Goal: Check status: Check status

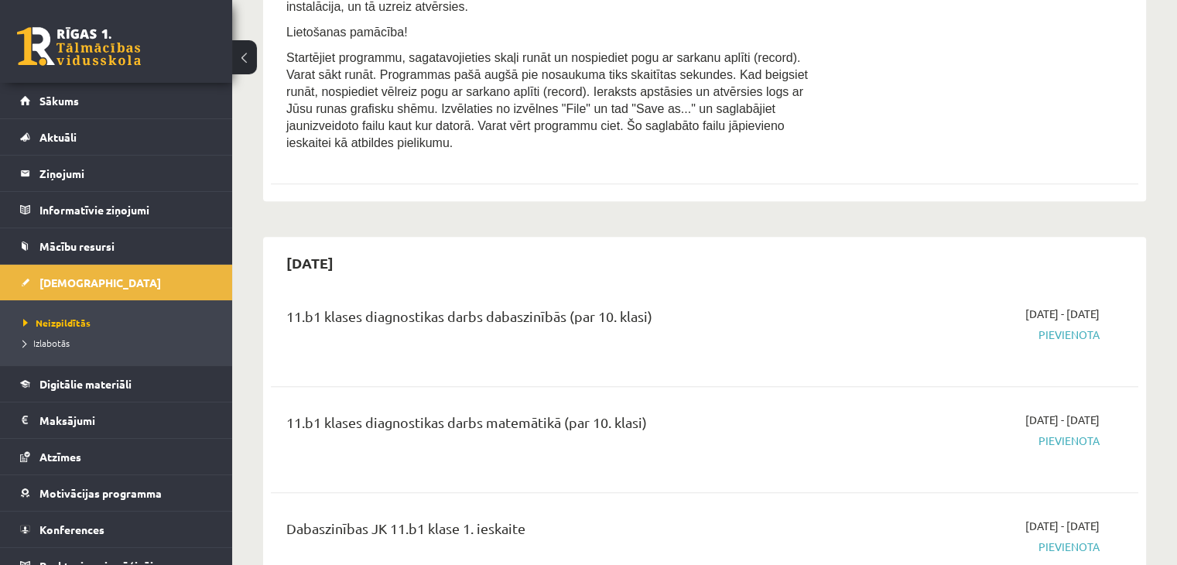
scroll to position [464, 0]
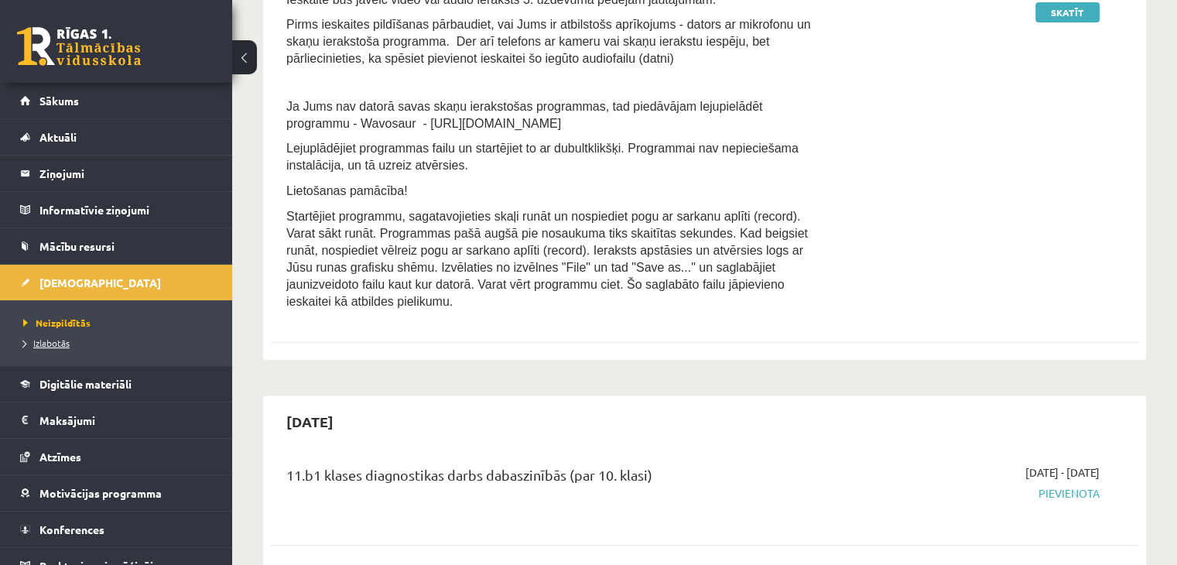
click at [43, 338] on span "Izlabotās" at bounding box center [46, 343] width 46 height 12
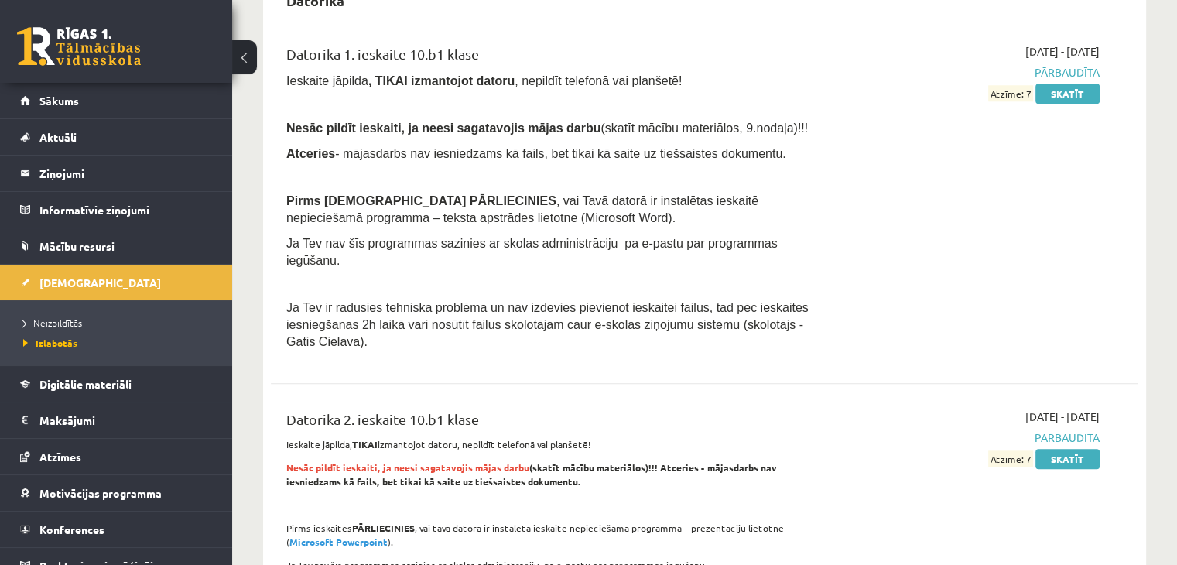
scroll to position [1625, 0]
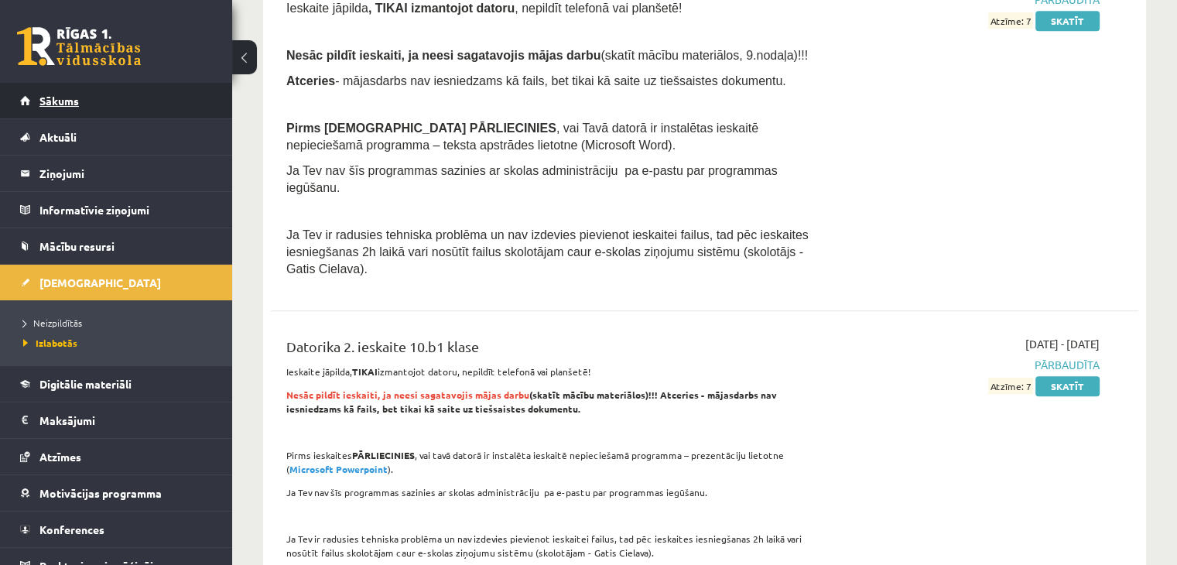
click at [94, 102] on link "Sākums" at bounding box center [116, 101] width 193 height 36
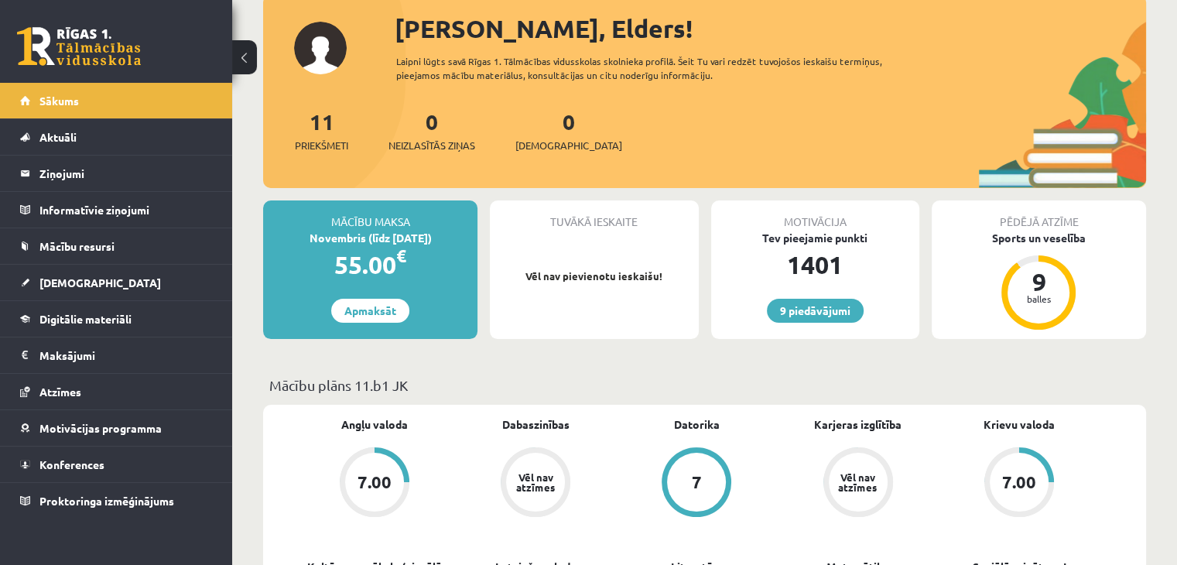
scroll to position [232, 0]
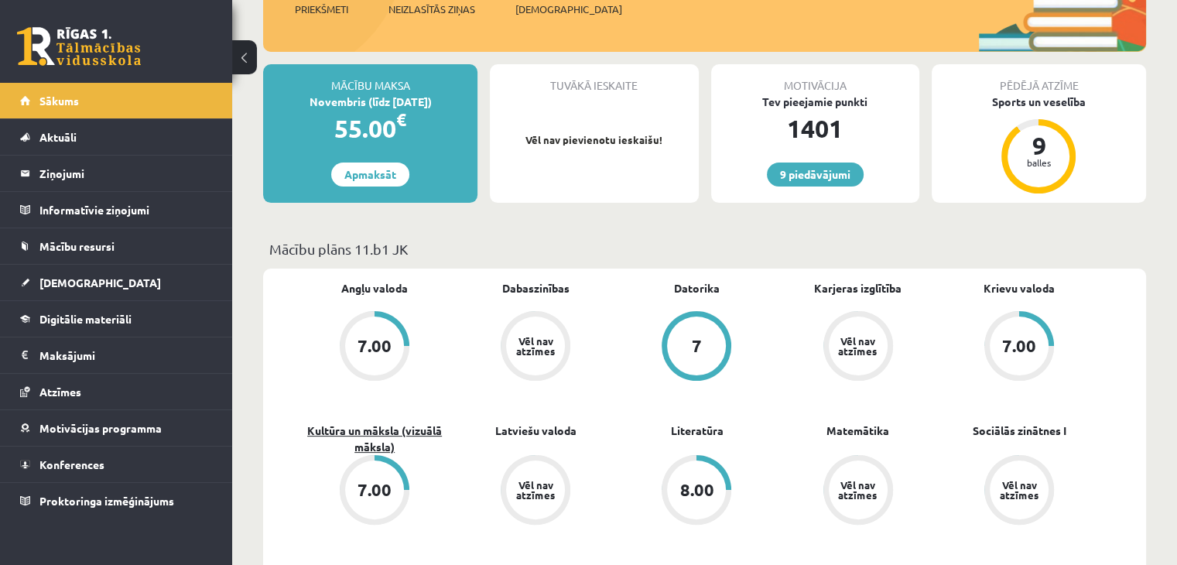
click at [383, 442] on link "Kultūra un māksla (vizuālā māksla)" at bounding box center [374, 439] width 161 height 33
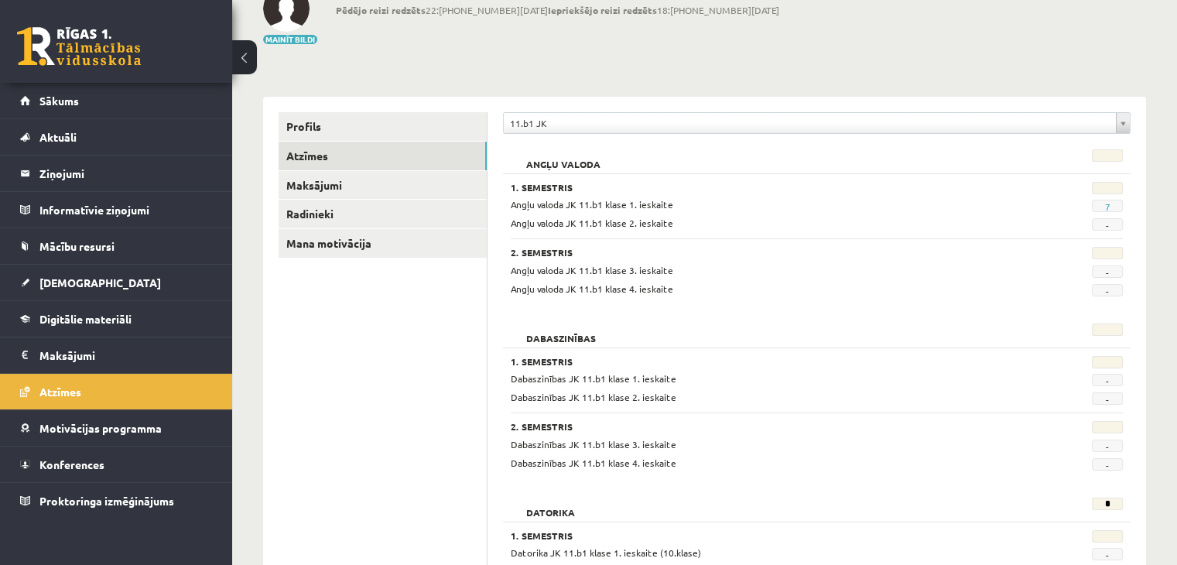
scroll to position [310, 0]
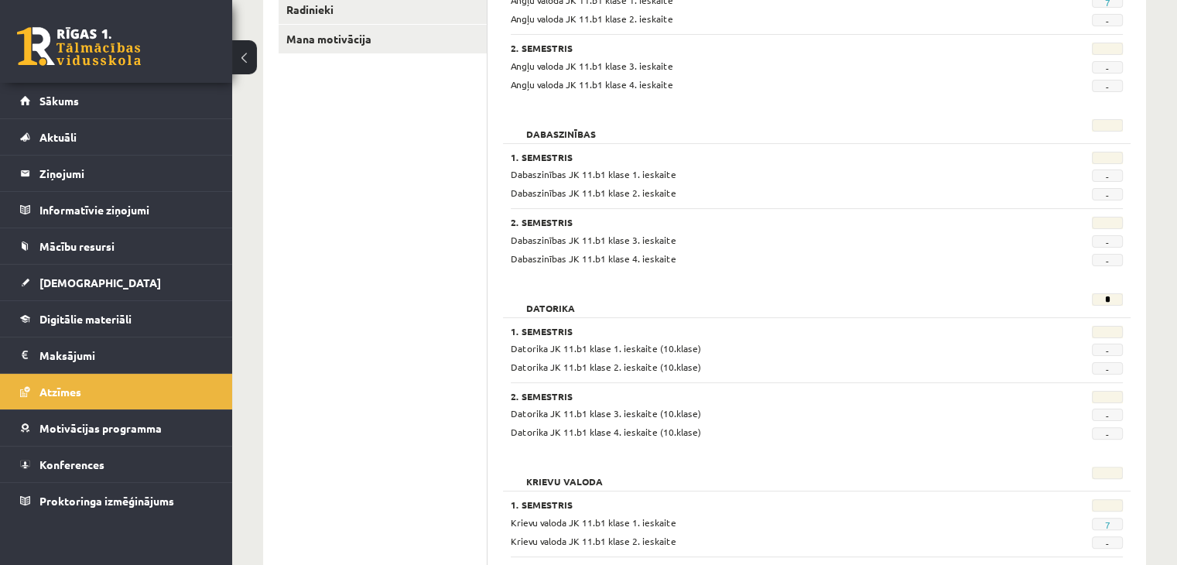
click at [1114, 289] on div "Datorika * 1. Semestris Datorika JK 11.b1 klase 1. ieskaite (10.klase) - Datori…" at bounding box center [817, 369] width 628 height 166
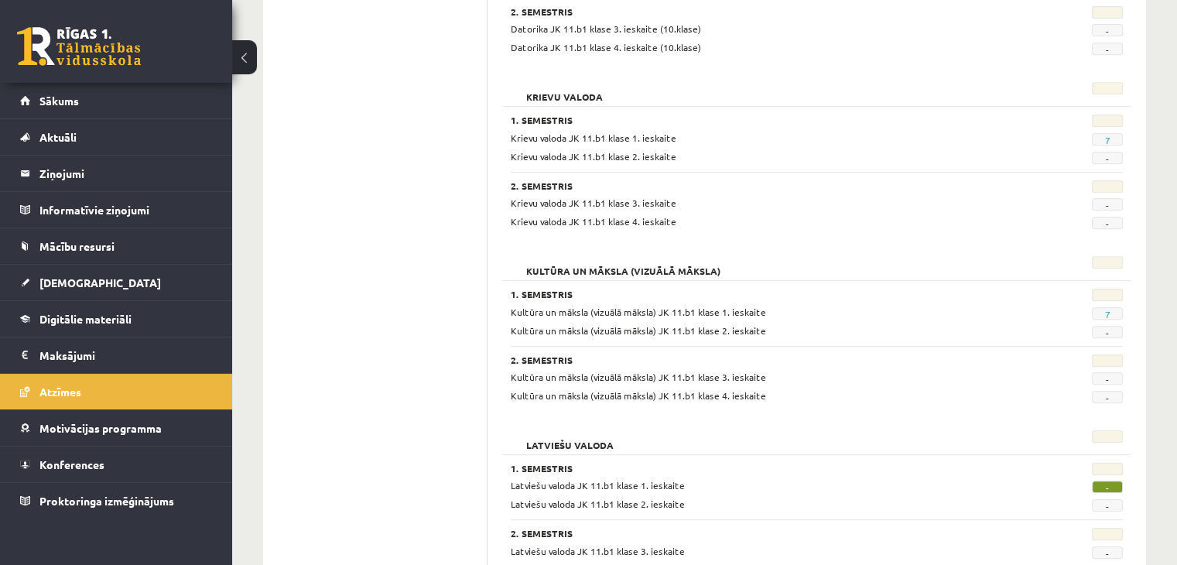
scroll to position [774, 0]
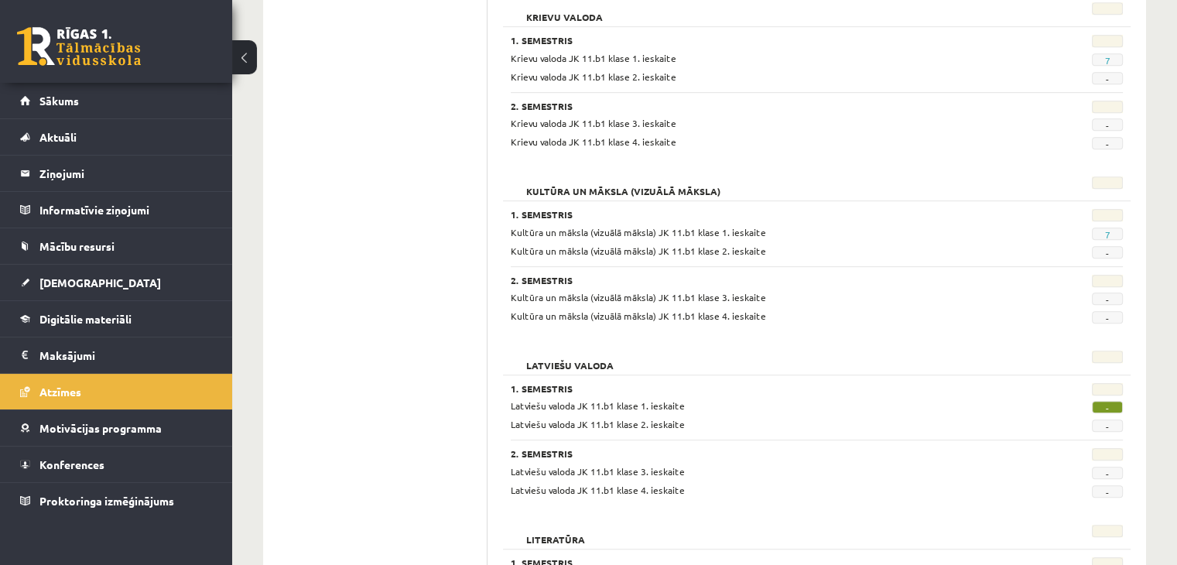
click at [1098, 402] on span "-" at bounding box center [1107, 407] width 31 height 12
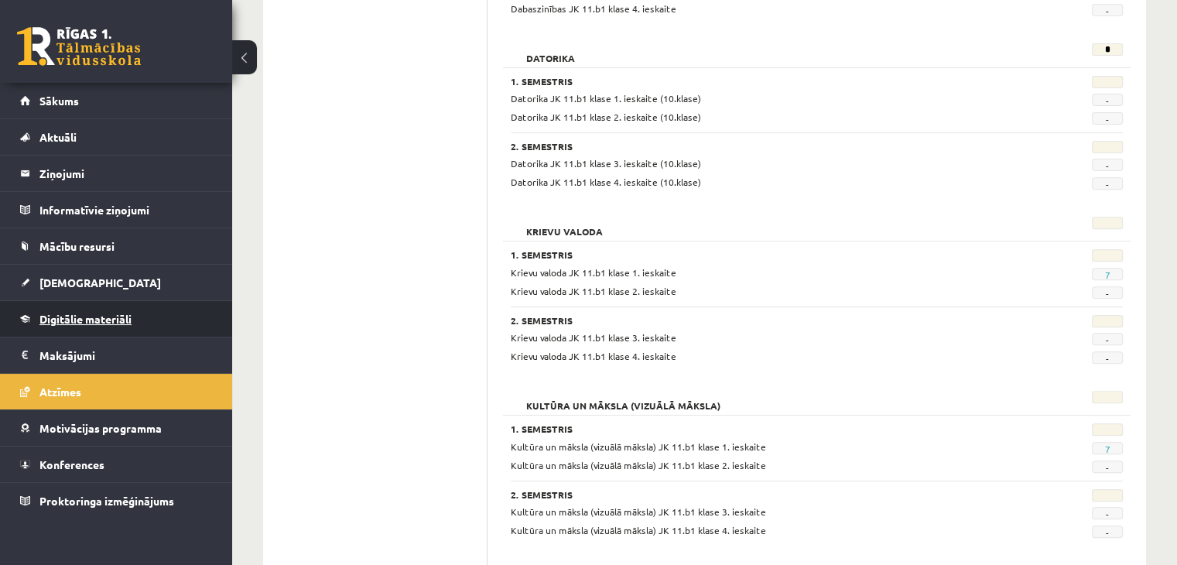
scroll to position [458, 0]
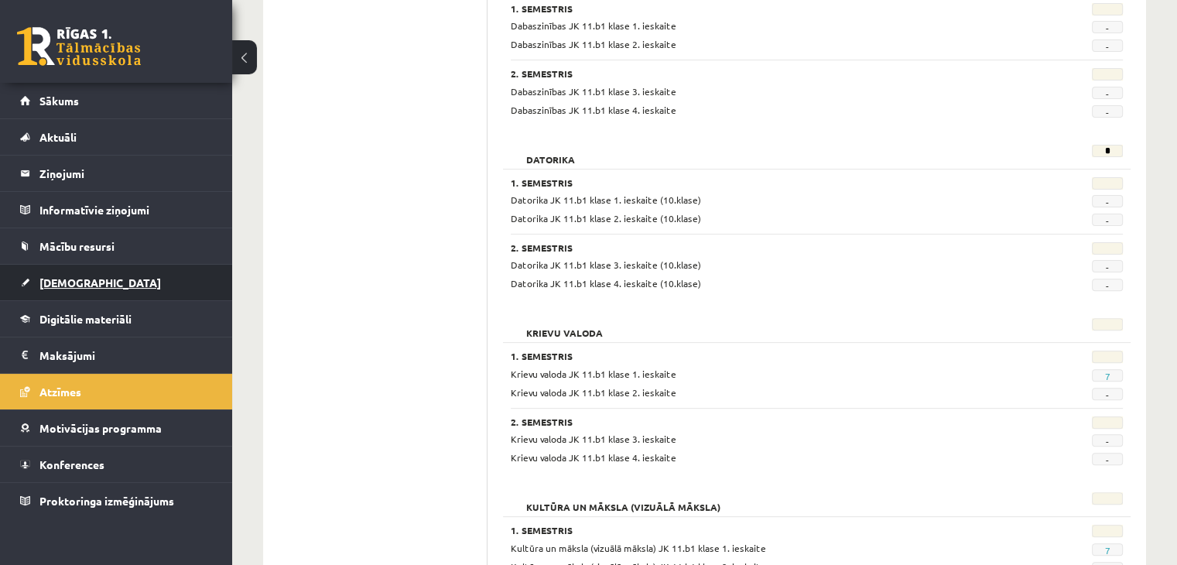
click at [112, 288] on link "[DEMOGRAPHIC_DATA]" at bounding box center [116, 283] width 193 height 36
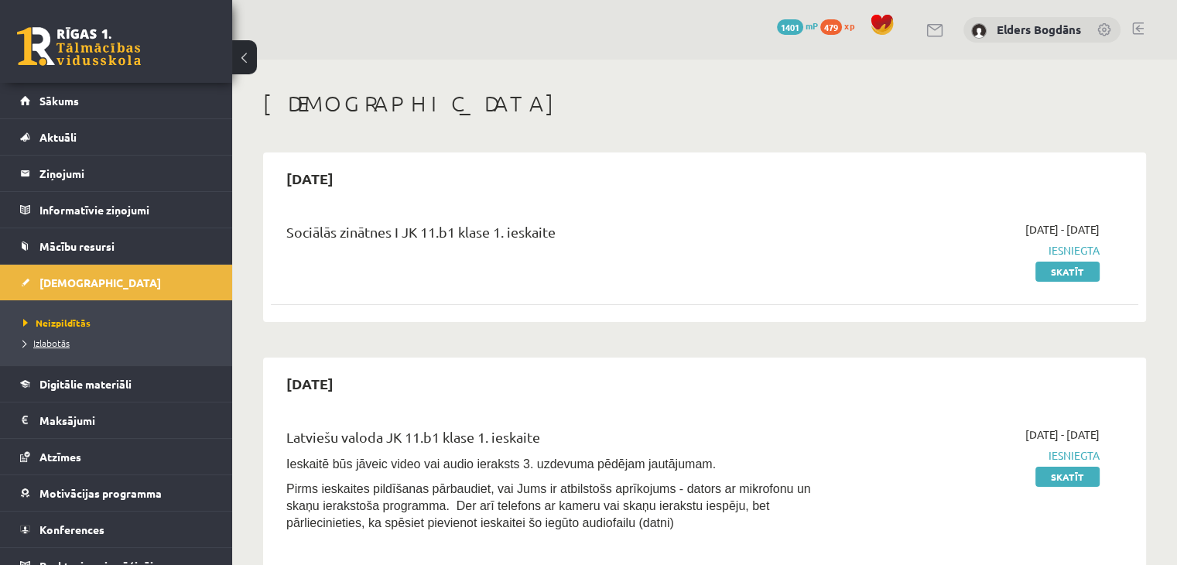
click at [84, 341] on link "Izlabotās" at bounding box center [119, 343] width 193 height 14
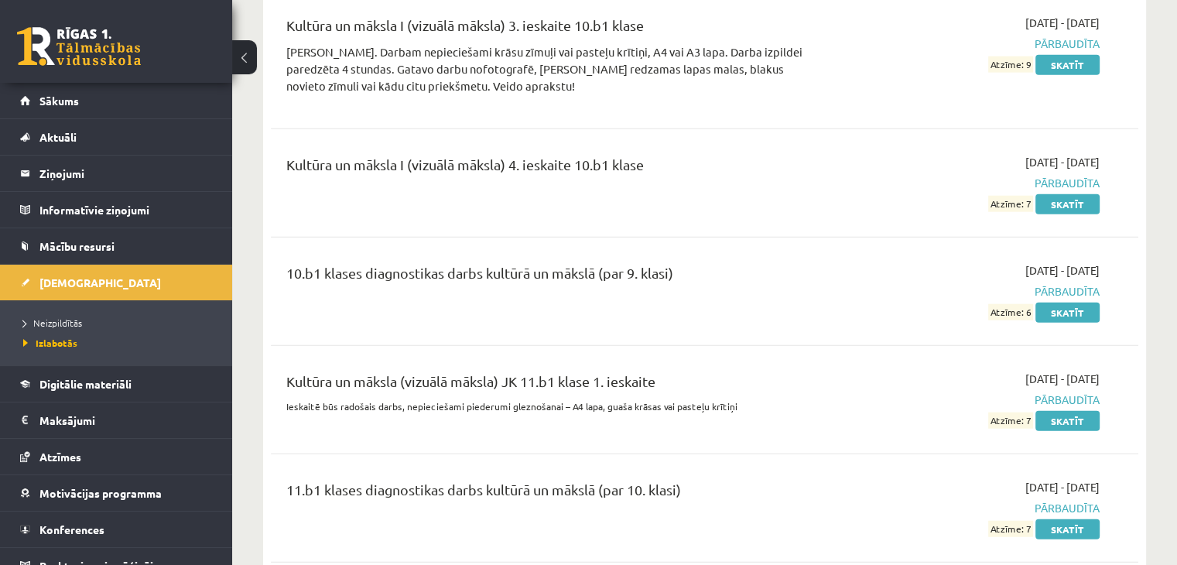
scroll to position [3792, 0]
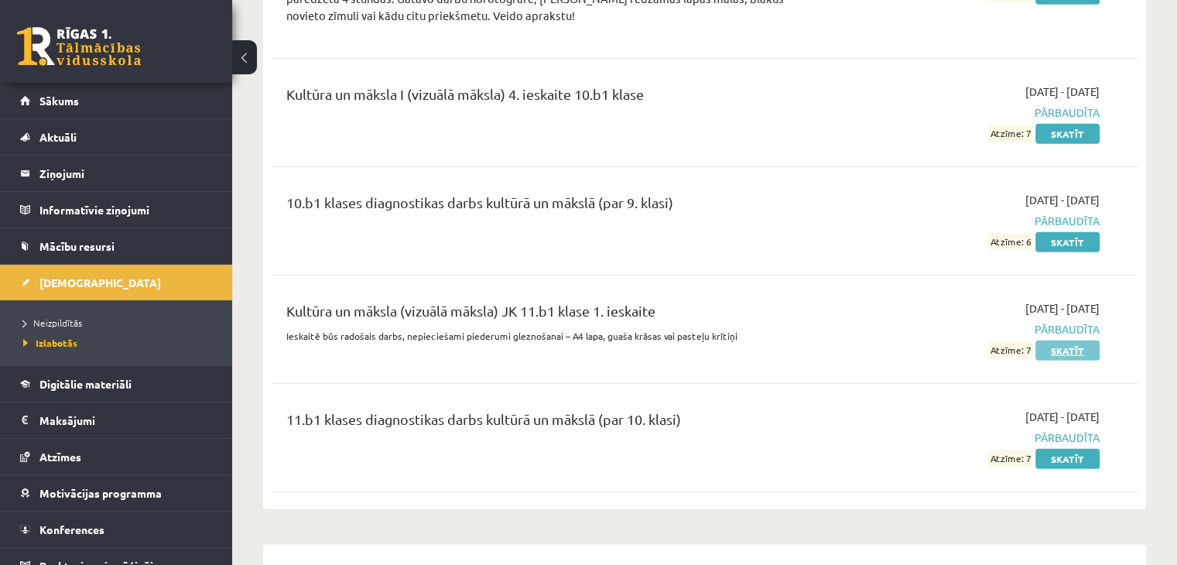
click at [1066, 341] on link "Skatīt" at bounding box center [1067, 351] width 64 height 20
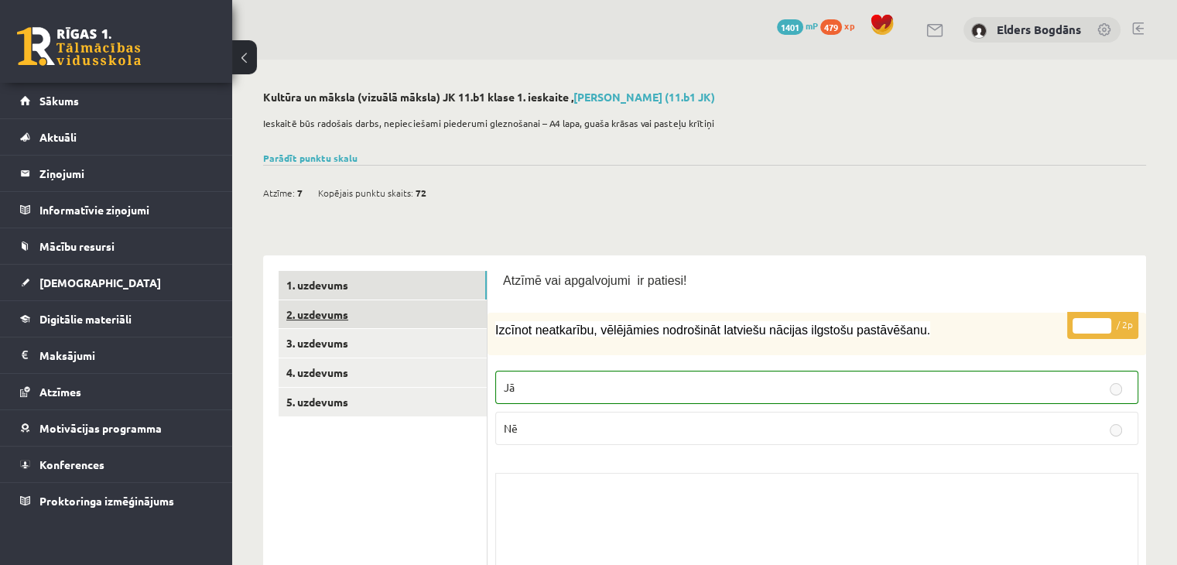
click at [361, 306] on link "2. uzdevums" at bounding box center [383, 314] width 208 height 29
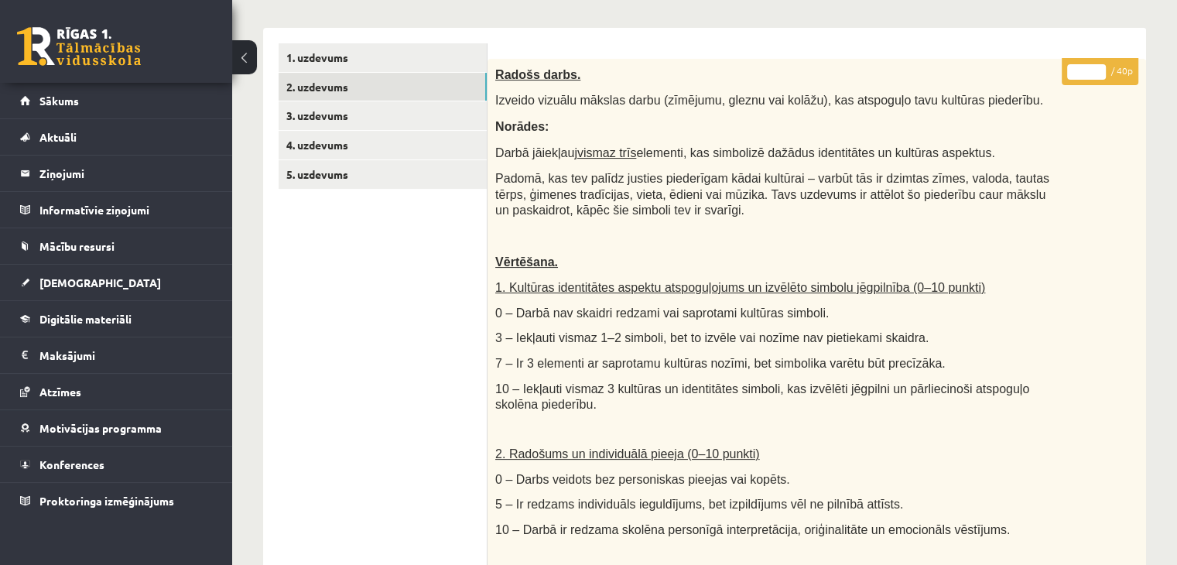
scroll to position [214, 0]
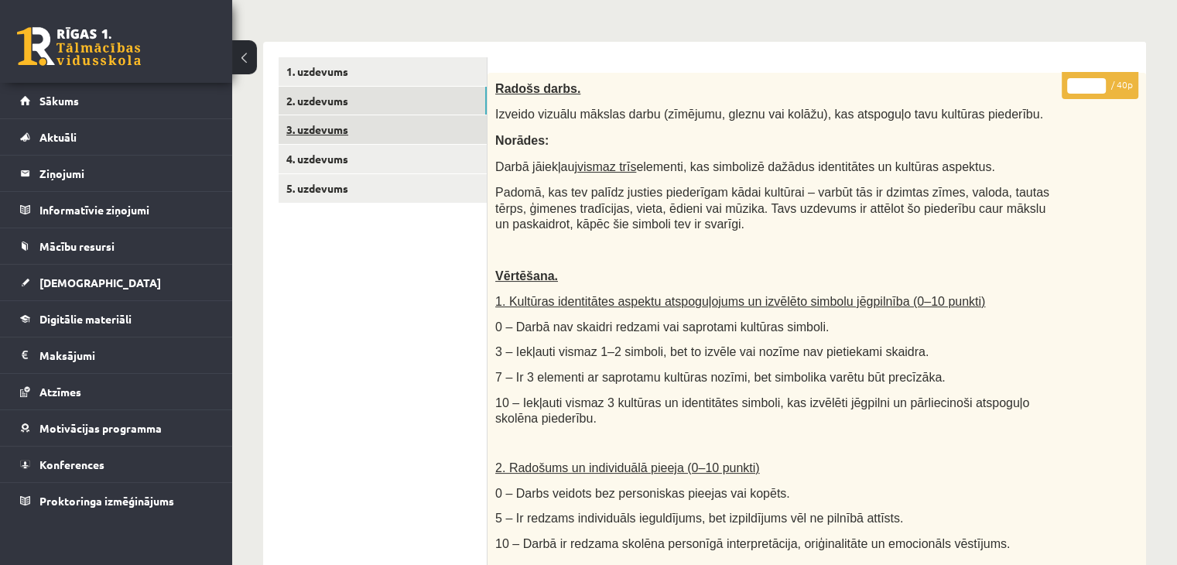
click at [329, 135] on link "3. uzdevums" at bounding box center [383, 129] width 208 height 29
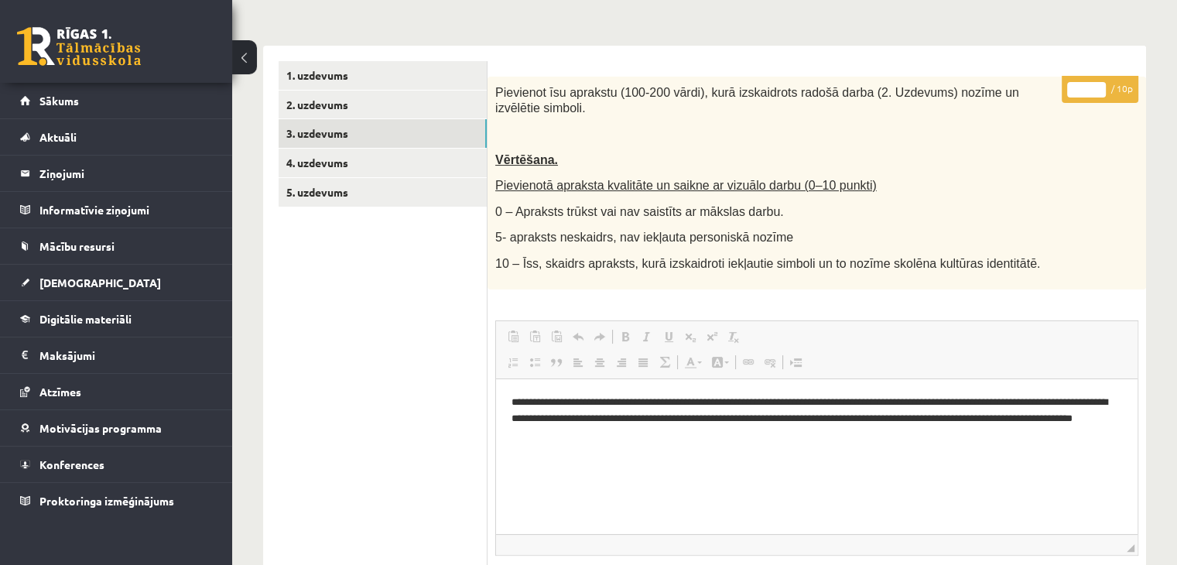
scroll to position [185, 0]
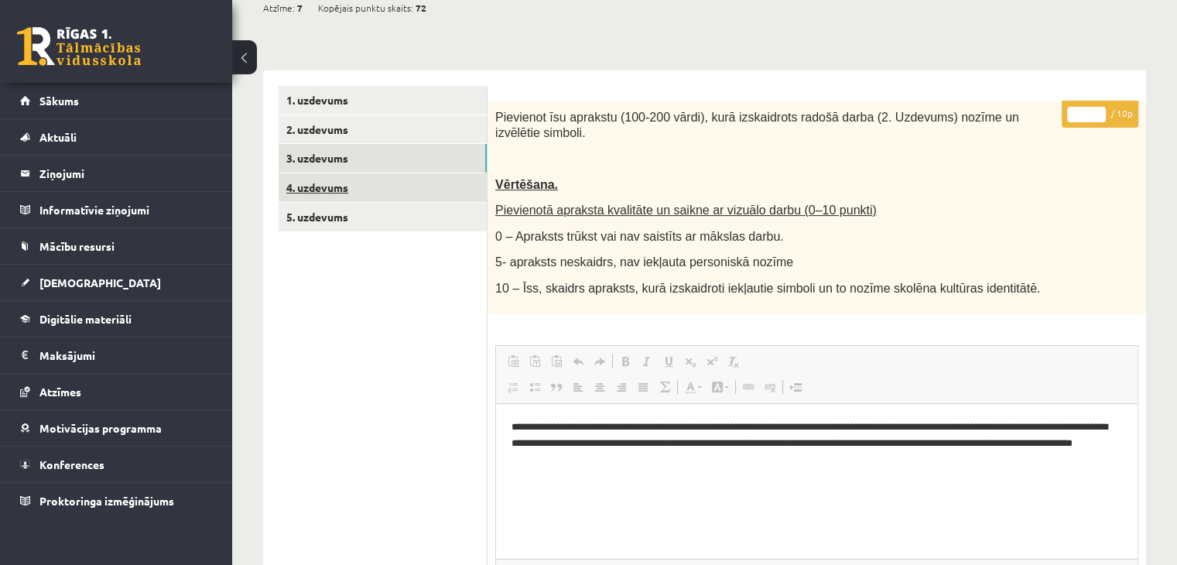
click at [350, 187] on link "4. uzdevums" at bounding box center [383, 187] width 208 height 29
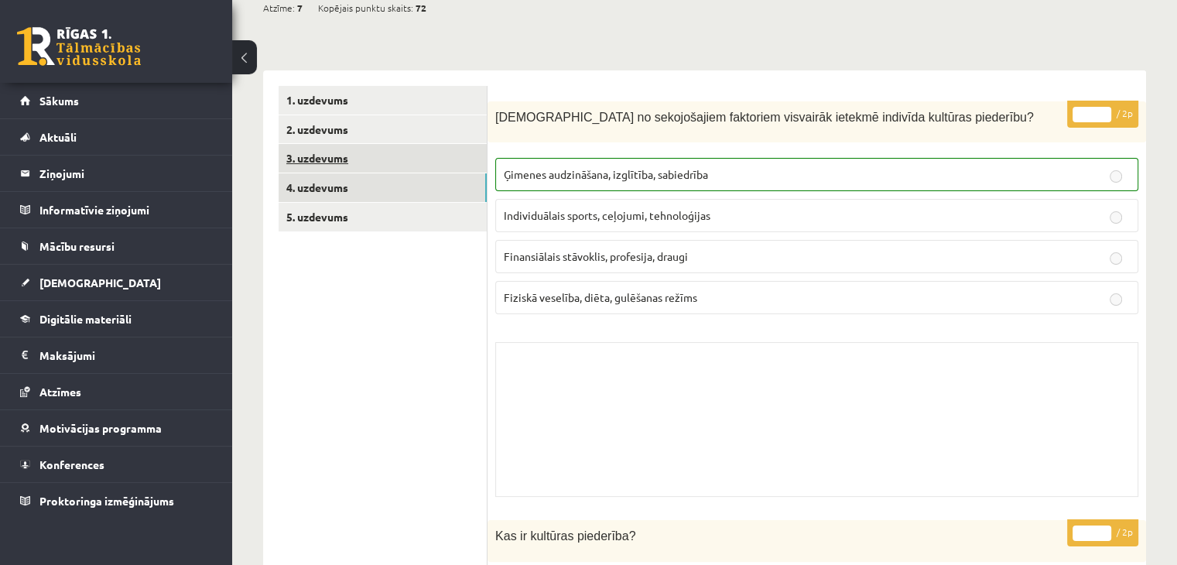
click at [354, 165] on link "3. uzdevums" at bounding box center [383, 158] width 208 height 29
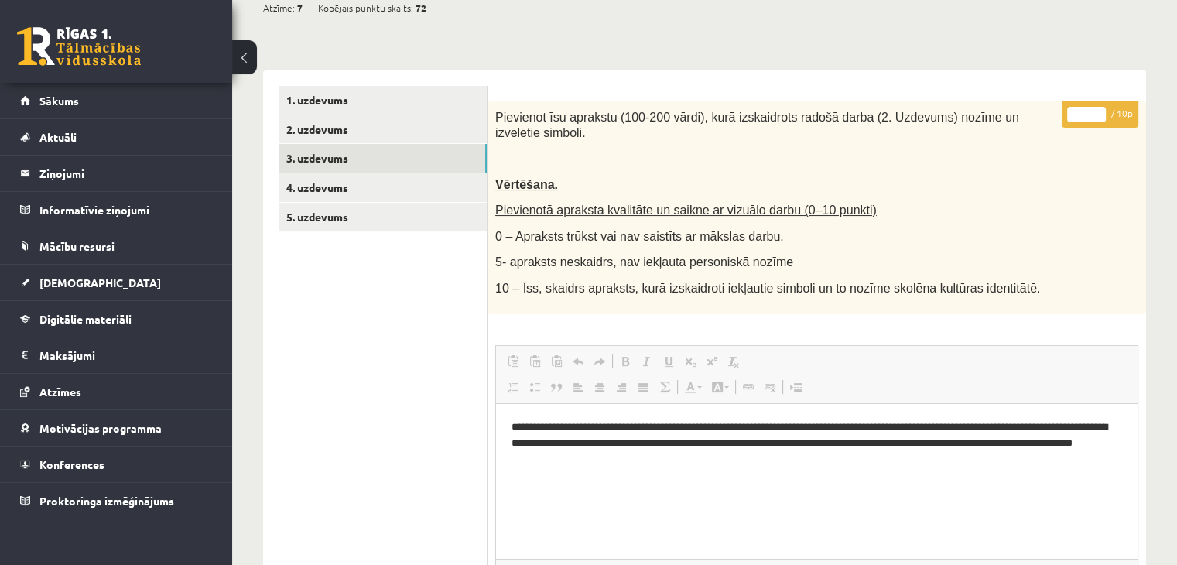
scroll to position [0, 0]
click at [330, 190] on link "4. uzdevums" at bounding box center [383, 187] width 208 height 29
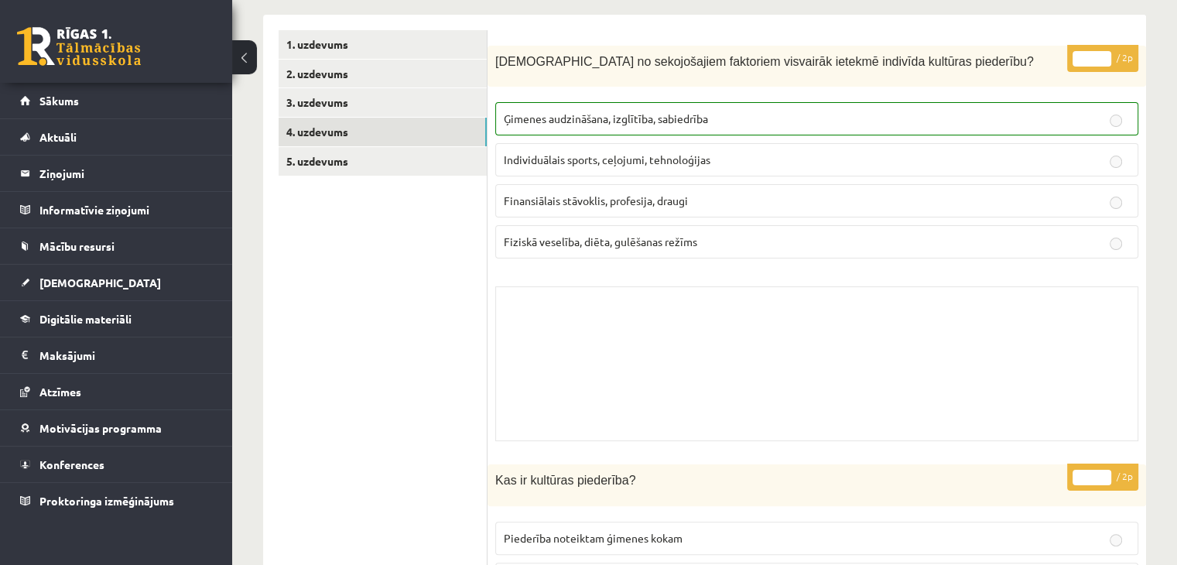
scroll to position [220, 0]
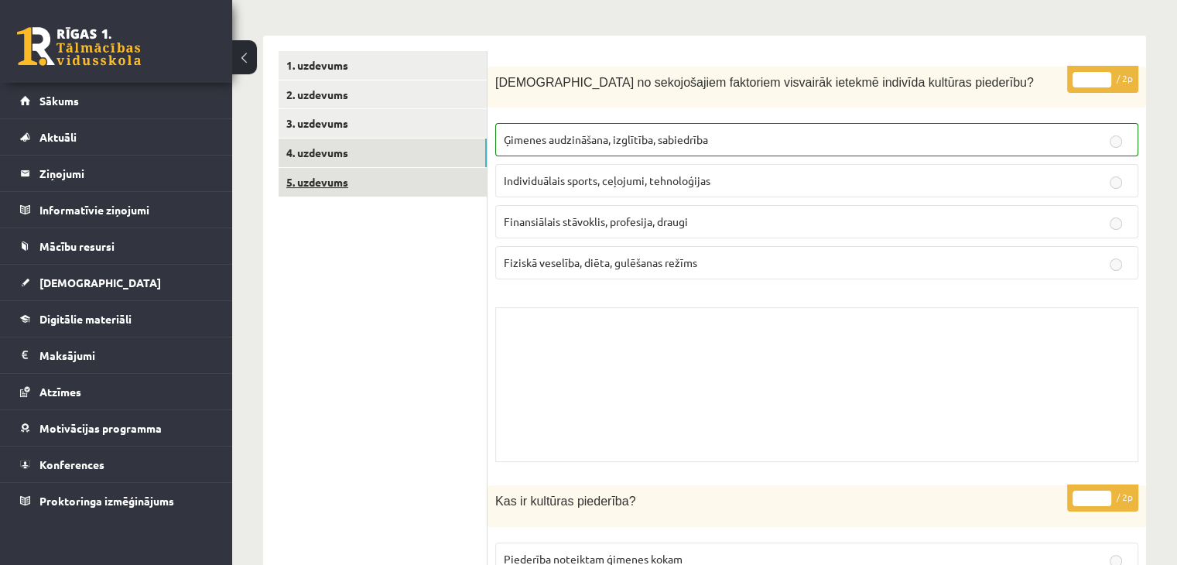
click at [364, 190] on link "5. uzdevums" at bounding box center [383, 182] width 208 height 29
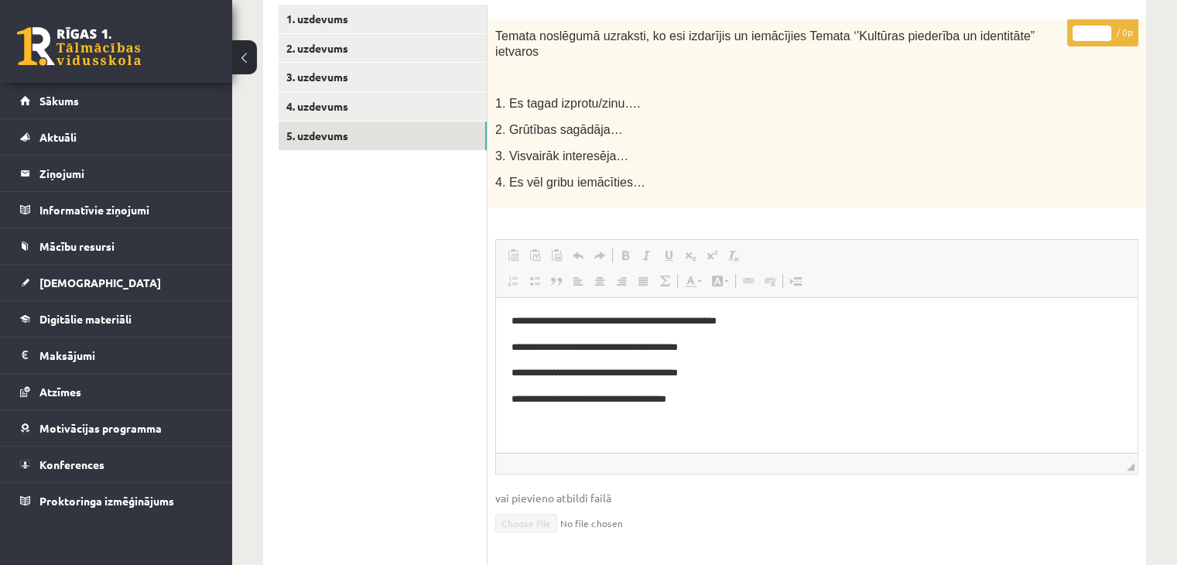
scroll to position [83, 0]
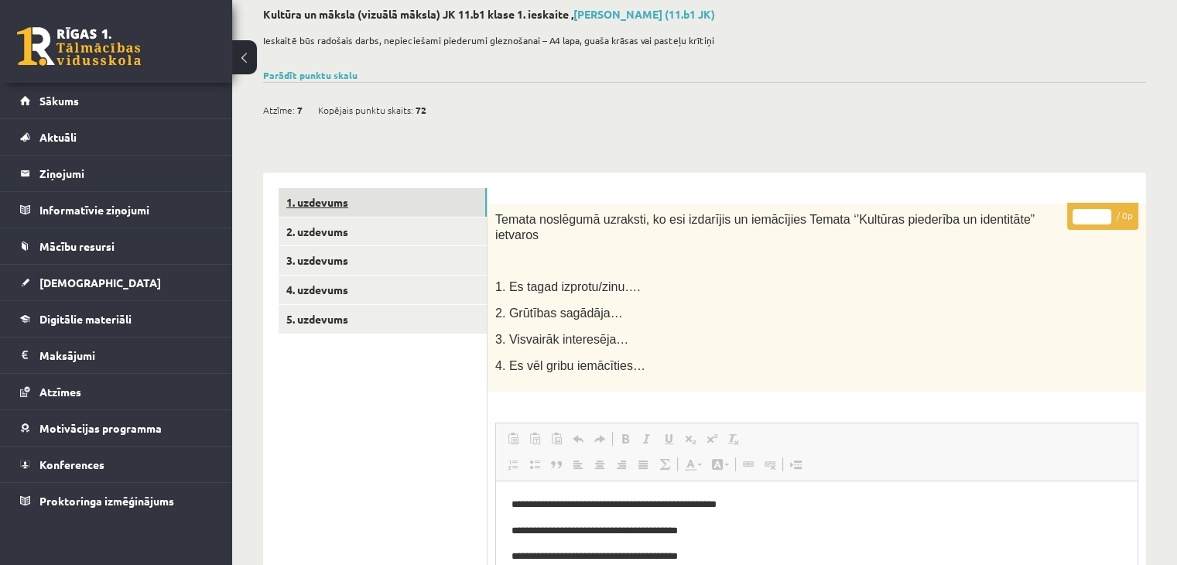
click at [314, 196] on link "1. uzdevums" at bounding box center [383, 202] width 208 height 29
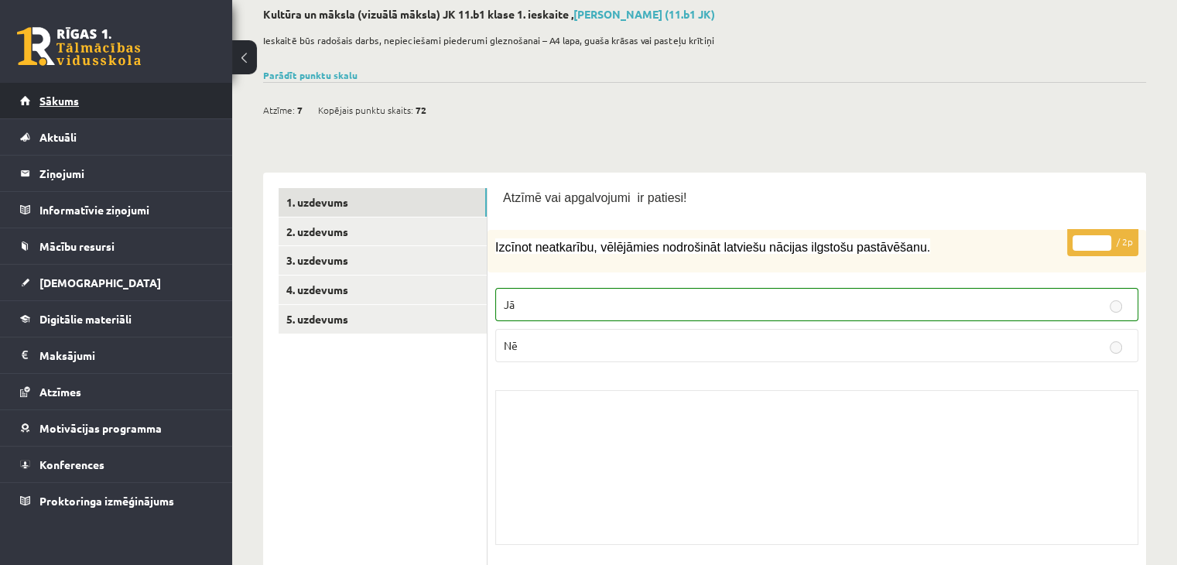
click at [74, 99] on span "Sākums" at bounding box center [58, 101] width 39 height 14
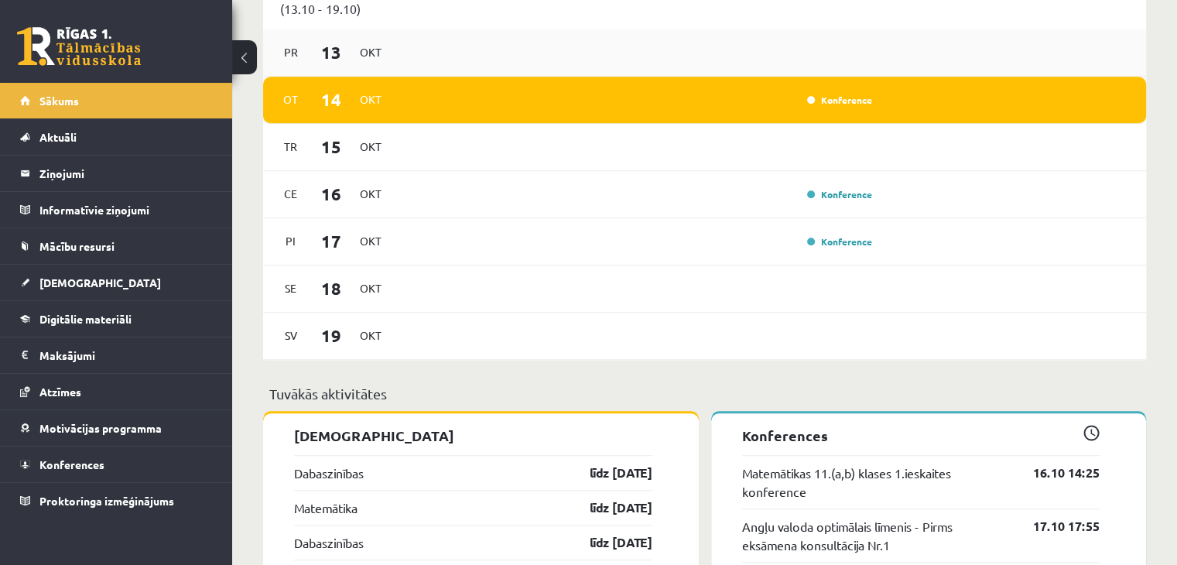
scroll to position [1083, 0]
